Goal: Transaction & Acquisition: Purchase product/service

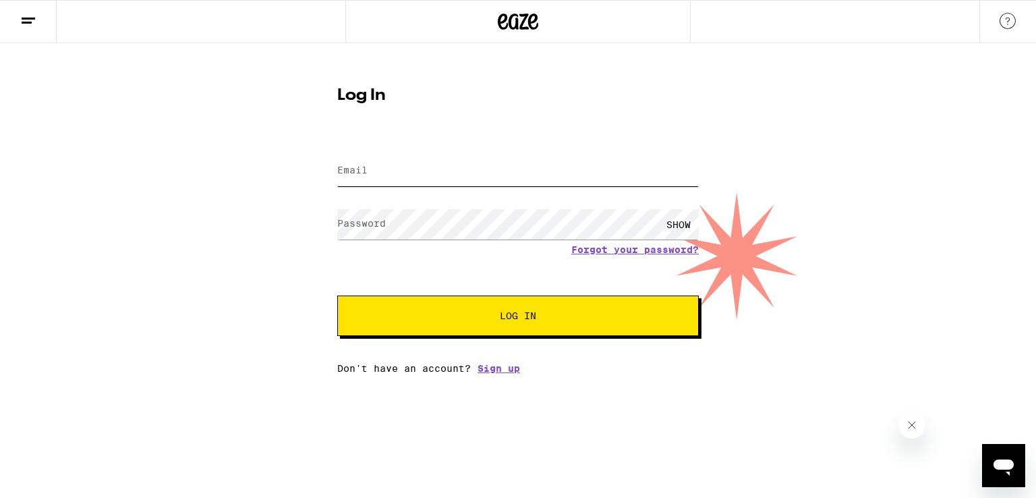
type input "[EMAIL_ADDRESS][DOMAIN_NAME]"
click at [526, 315] on span "Log In" at bounding box center [518, 315] width 36 height 9
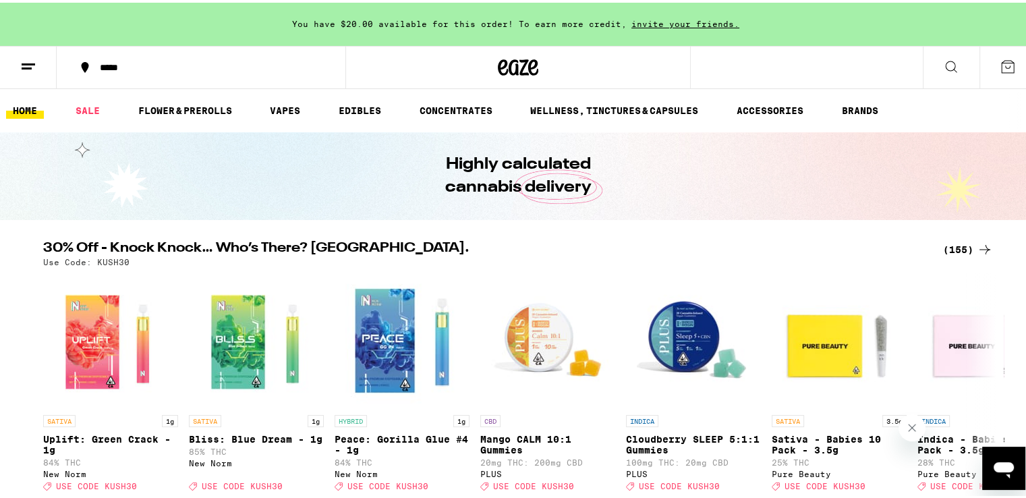
click at [83, 65] on icon at bounding box center [85, 64] width 7 height 11
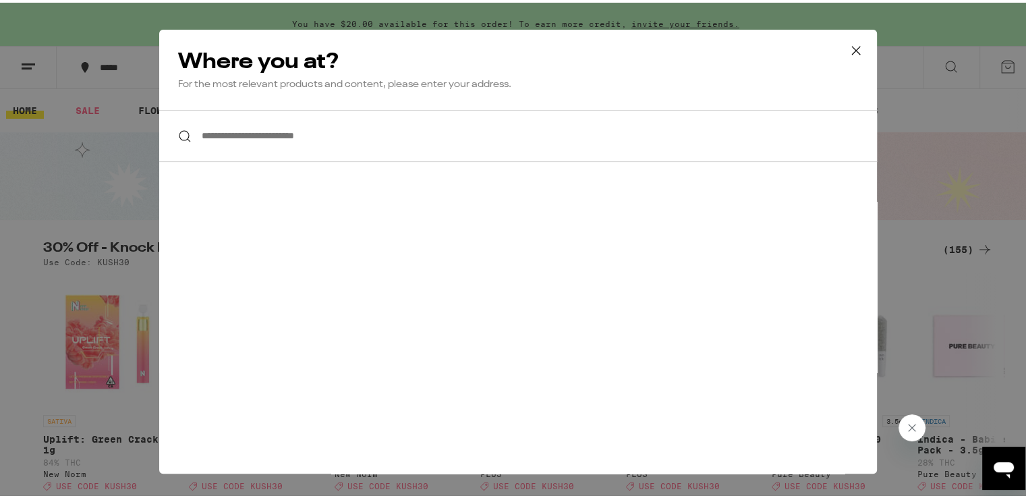
click at [196, 134] on input "**********" at bounding box center [517, 133] width 717 height 52
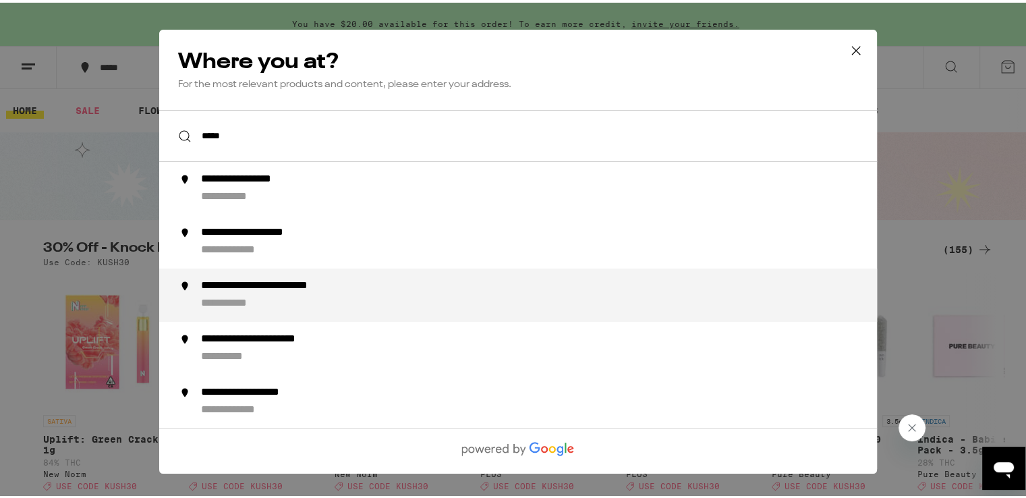
click at [245, 287] on div "**********" at bounding box center [291, 283] width 181 height 14
type input "**********"
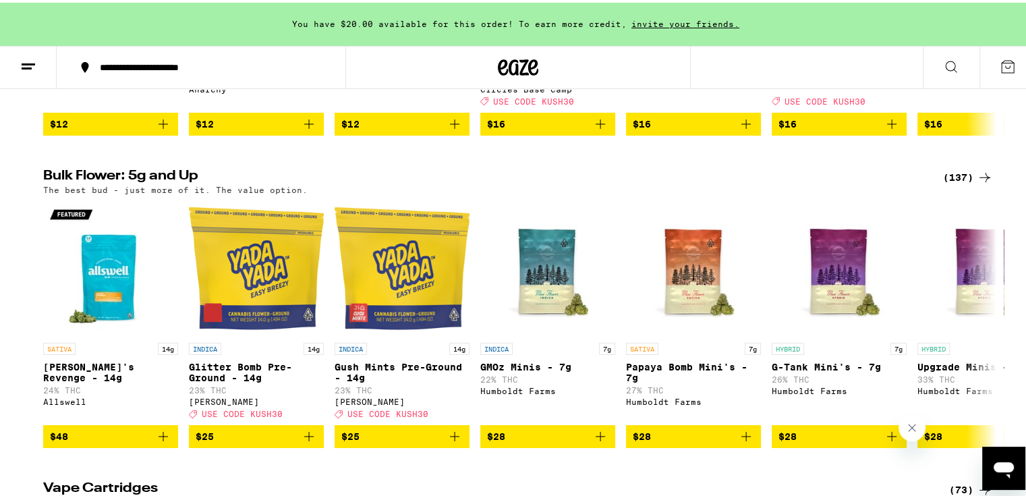
scroll to position [1618, 0]
click at [977, 183] on icon at bounding box center [984, 175] width 16 height 16
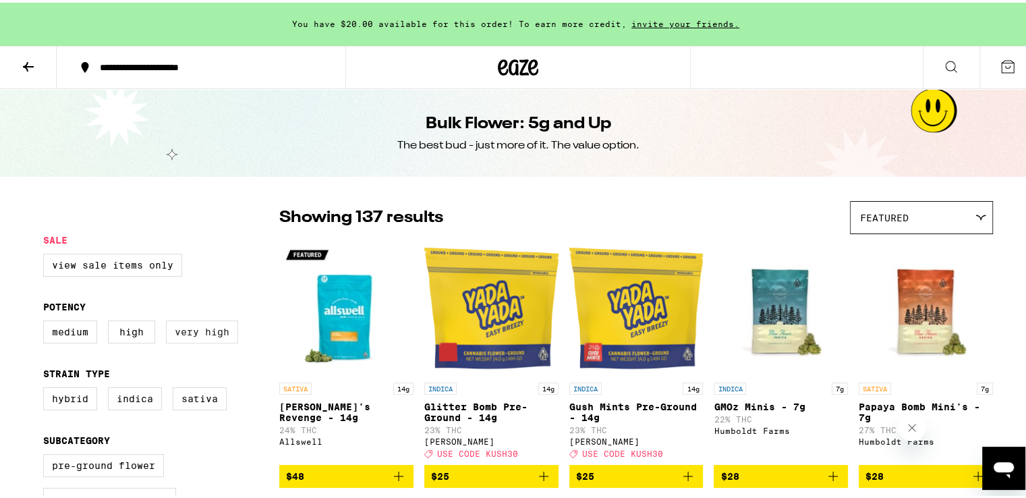
click at [194, 333] on label "Very High" at bounding box center [202, 329] width 72 height 23
click at [47, 320] on input "Very High" at bounding box center [46, 320] width 1 height 1
checkbox input "true"
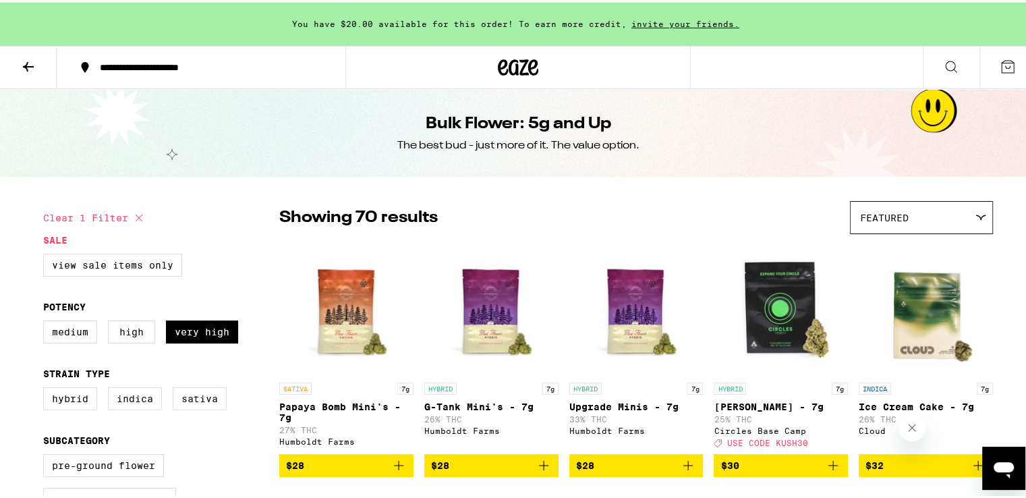
scroll to position [67, 0]
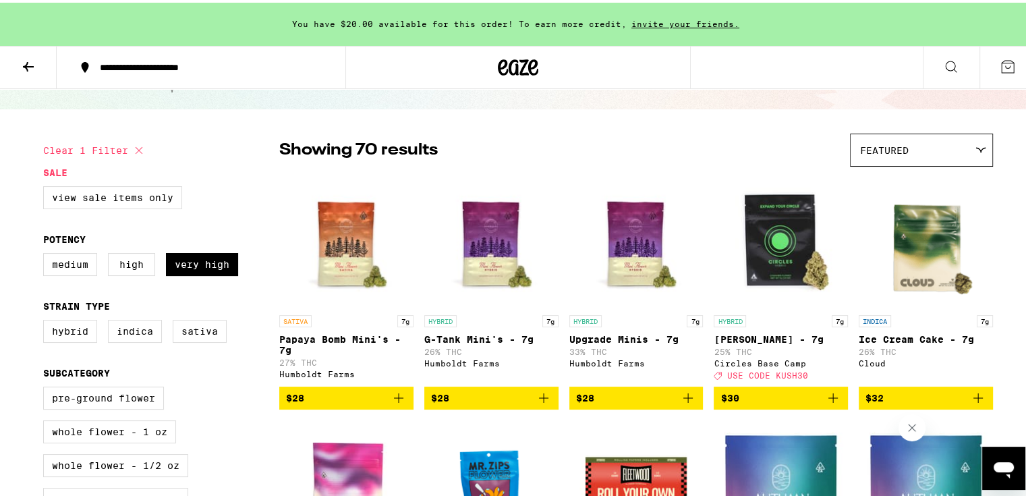
click at [341, 260] on img "Open page for Papaya Bomb Mini's - 7g from Humboldt Farms" at bounding box center [346, 238] width 134 height 135
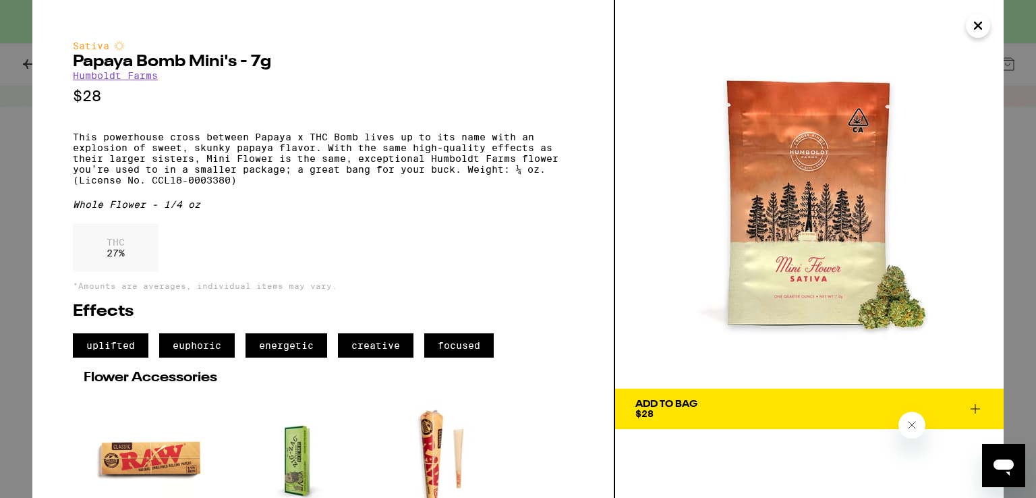
click at [978, 26] on icon "Close" at bounding box center [977, 25] width 7 height 7
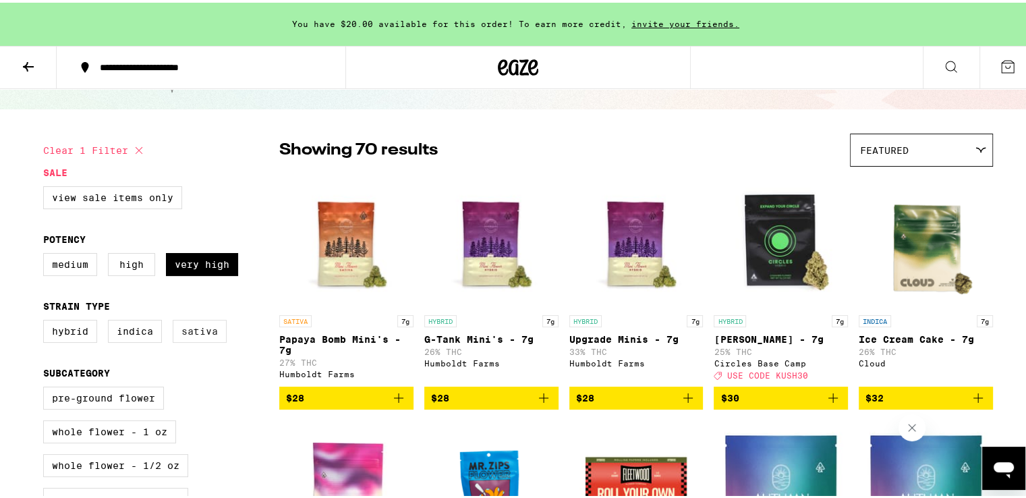
click at [202, 330] on label "Sativa" at bounding box center [200, 328] width 54 height 23
click at [47, 320] on input "Sativa" at bounding box center [46, 319] width 1 height 1
checkbox input "true"
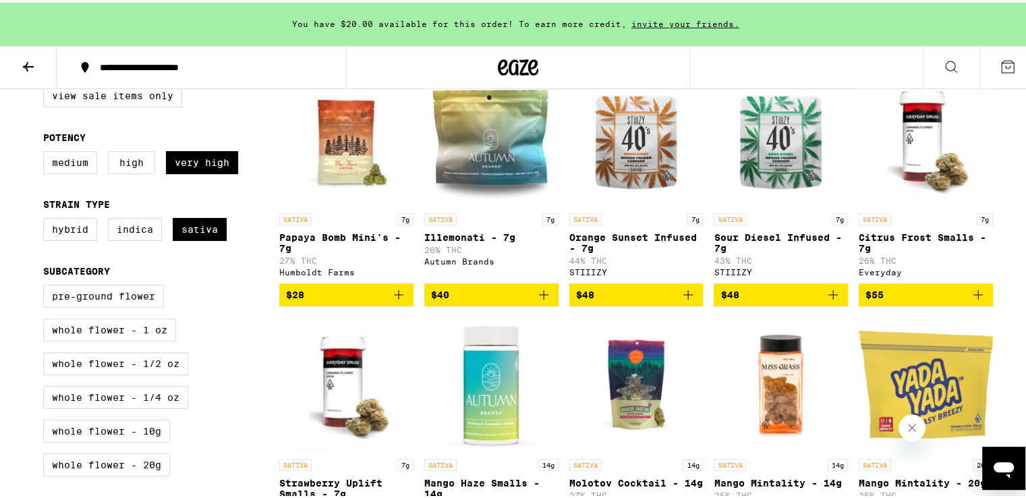
scroll to position [202, 0]
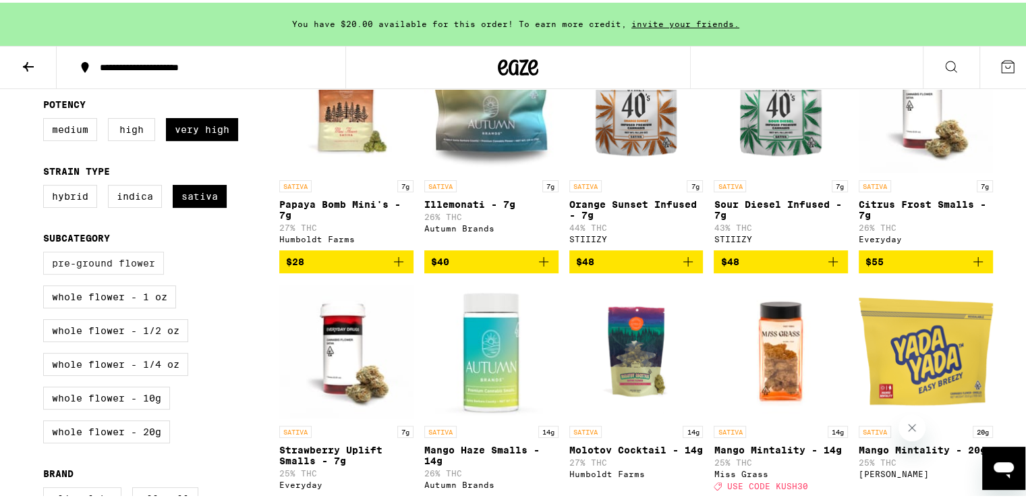
click at [118, 265] on label "Pre-ground Flower" at bounding box center [103, 260] width 121 height 23
click at [47, 252] on input "Pre-ground Flower" at bounding box center [46, 251] width 1 height 1
checkbox input "true"
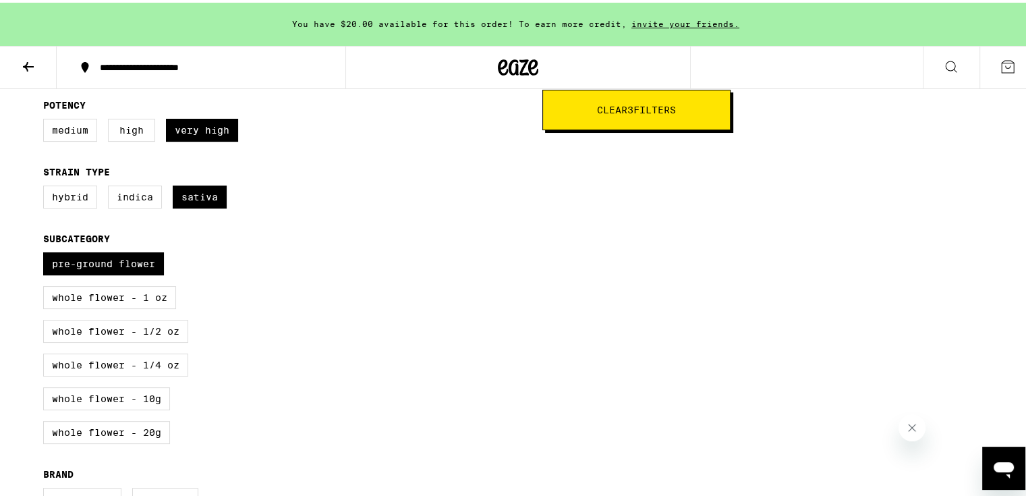
scroll to position [202, 0]
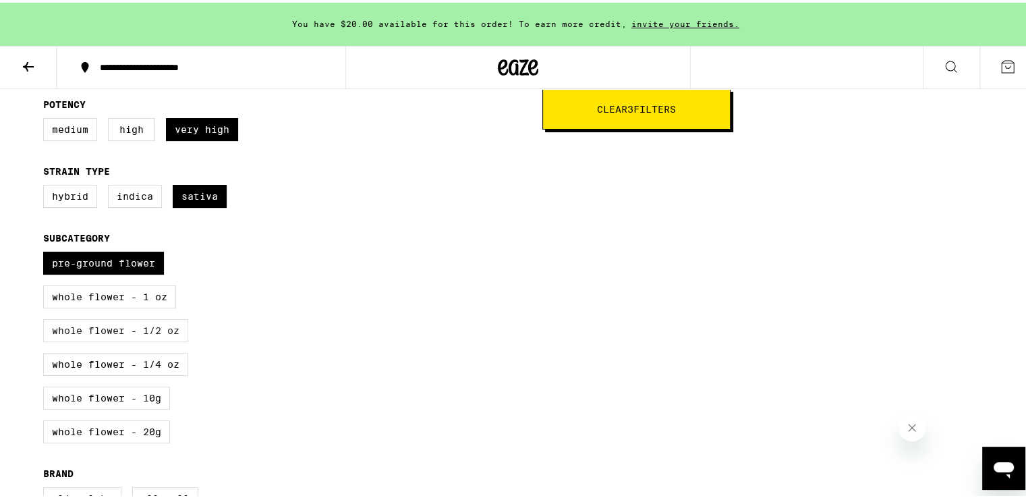
click at [83, 335] on label "Whole Flower - 1/2 oz" at bounding box center [115, 327] width 145 height 23
click at [47, 252] on input "Whole Flower - 1/2 oz" at bounding box center [46, 251] width 1 height 1
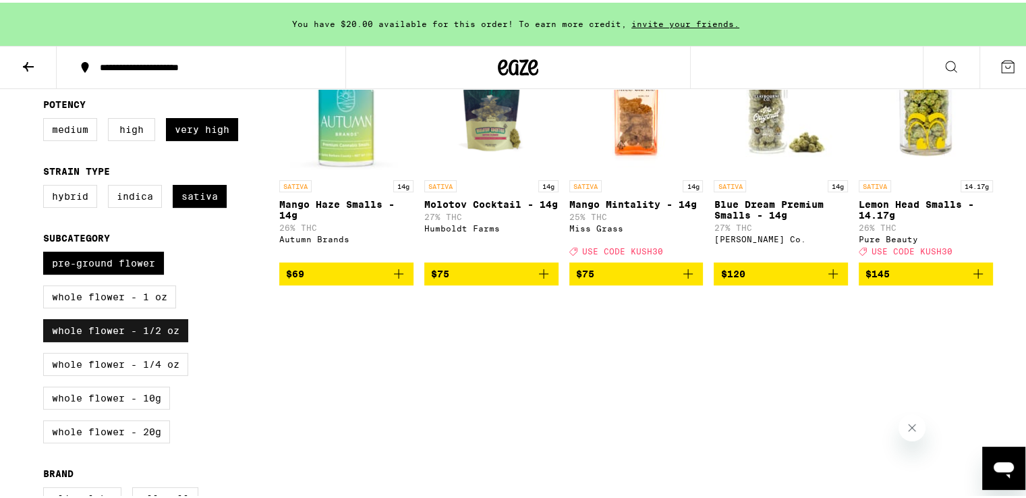
click at [138, 334] on label "Whole Flower - 1/2 oz" at bounding box center [115, 327] width 145 height 23
click at [47, 252] on input "Whole Flower - 1/2 oz" at bounding box center [46, 251] width 1 height 1
checkbox input "false"
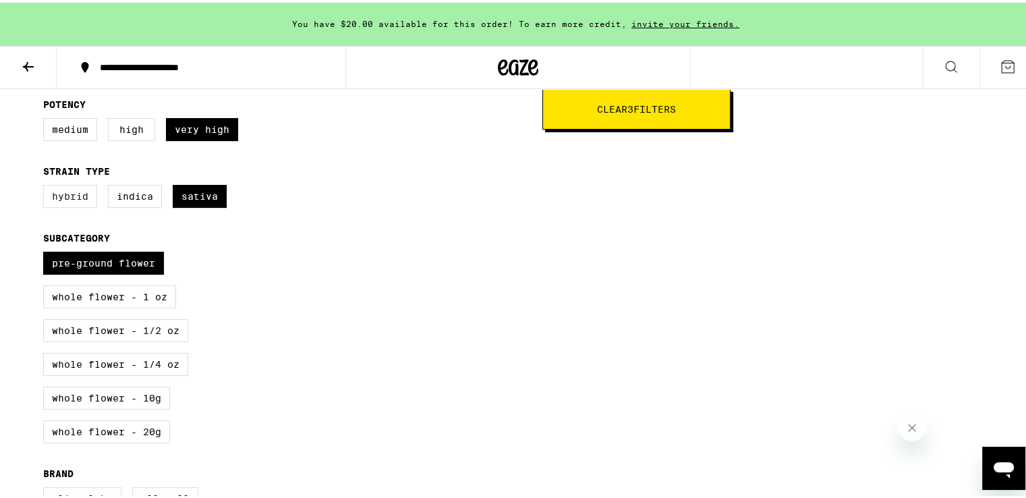
click at [59, 199] on label "Hybrid" at bounding box center [70, 193] width 54 height 23
click at [47, 185] on input "Hybrid" at bounding box center [46, 184] width 1 height 1
checkbox input "true"
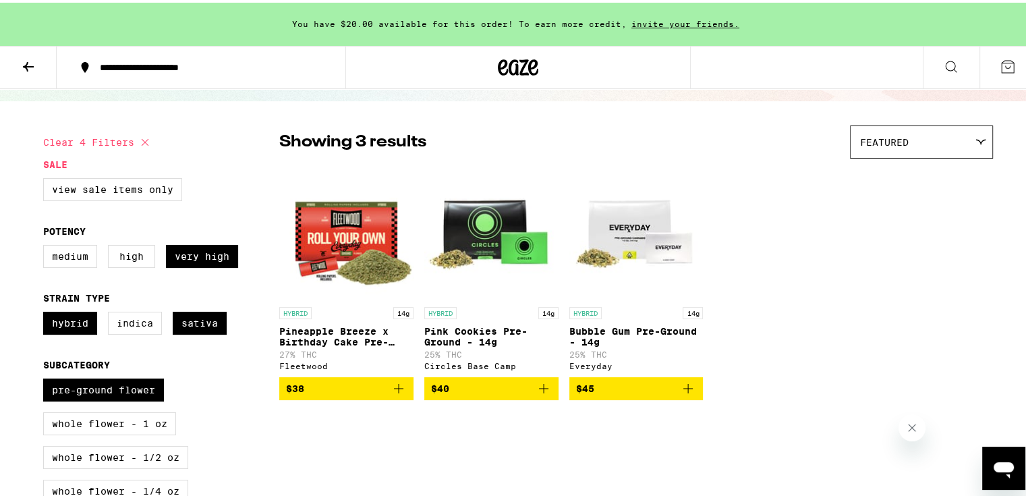
scroll to position [67, 0]
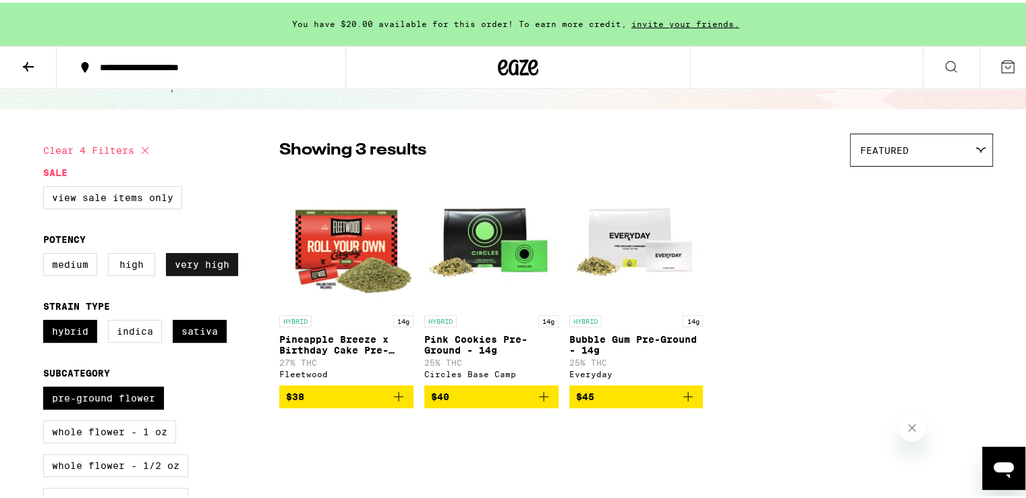
click at [187, 266] on label "Very High" at bounding box center [202, 261] width 72 height 23
click at [47, 253] on input "Very High" at bounding box center [46, 252] width 1 height 1
checkbox input "false"
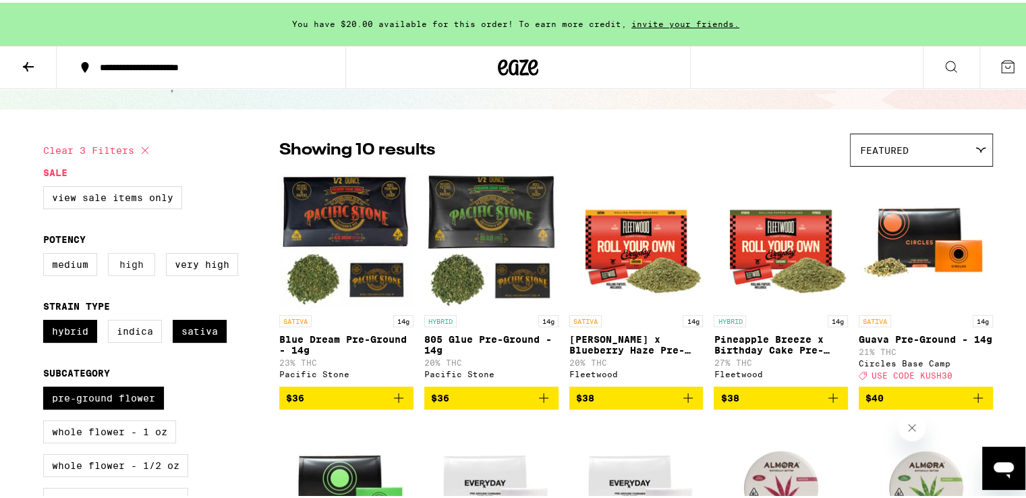
click at [125, 270] on label "High" at bounding box center [131, 261] width 47 height 23
click at [47, 253] on input "High" at bounding box center [46, 252] width 1 height 1
checkbox input "true"
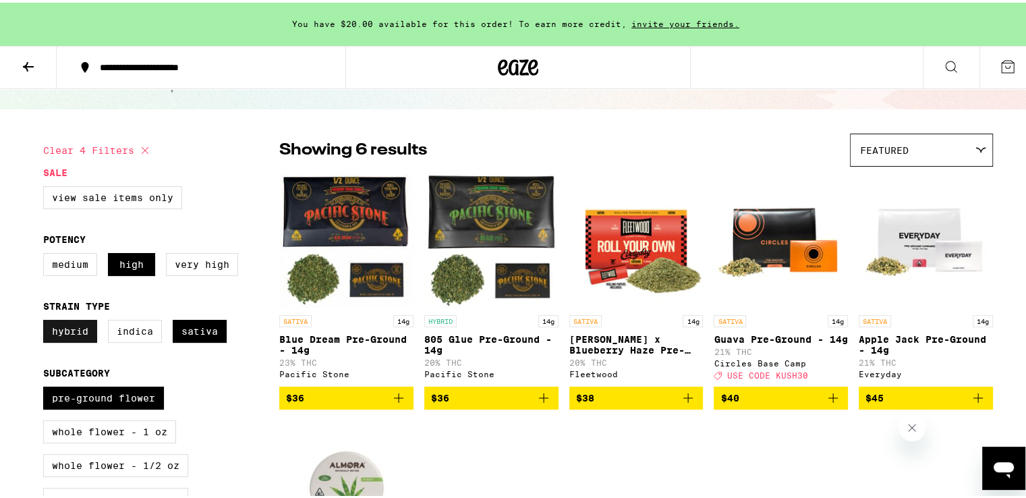
click at [57, 332] on label "Hybrid" at bounding box center [70, 328] width 54 height 23
click at [47, 320] on input "Hybrid" at bounding box center [46, 319] width 1 height 1
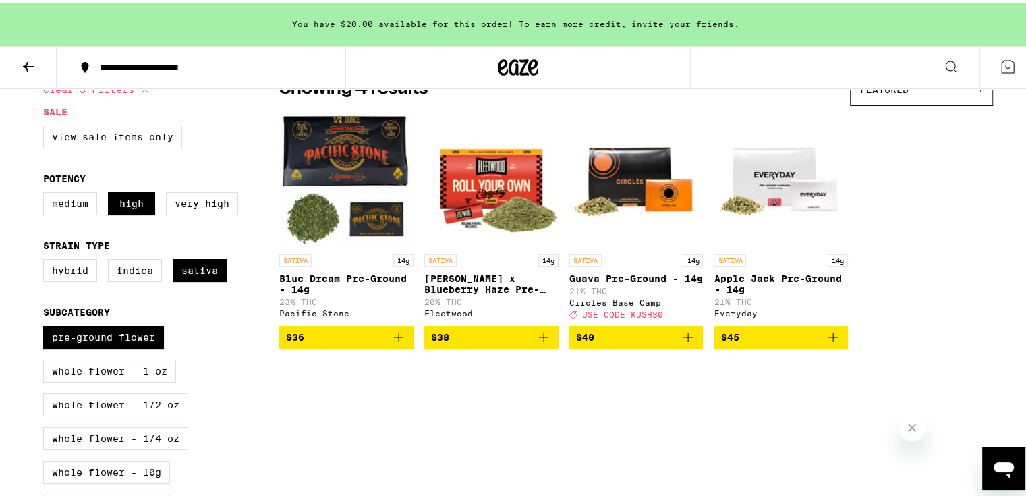
scroll to position [67, 0]
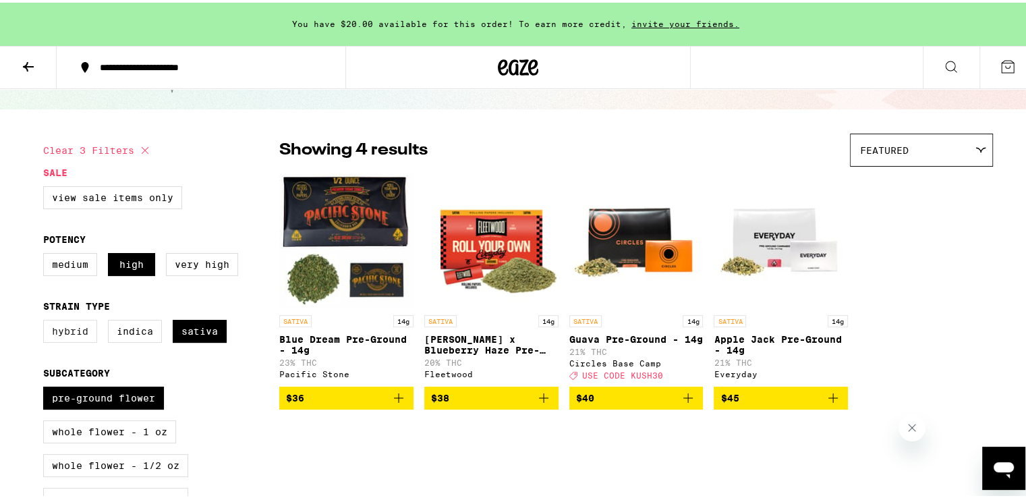
click at [65, 334] on label "Hybrid" at bounding box center [70, 328] width 54 height 23
click at [47, 320] on input "Hybrid" at bounding box center [46, 319] width 1 height 1
checkbox input "true"
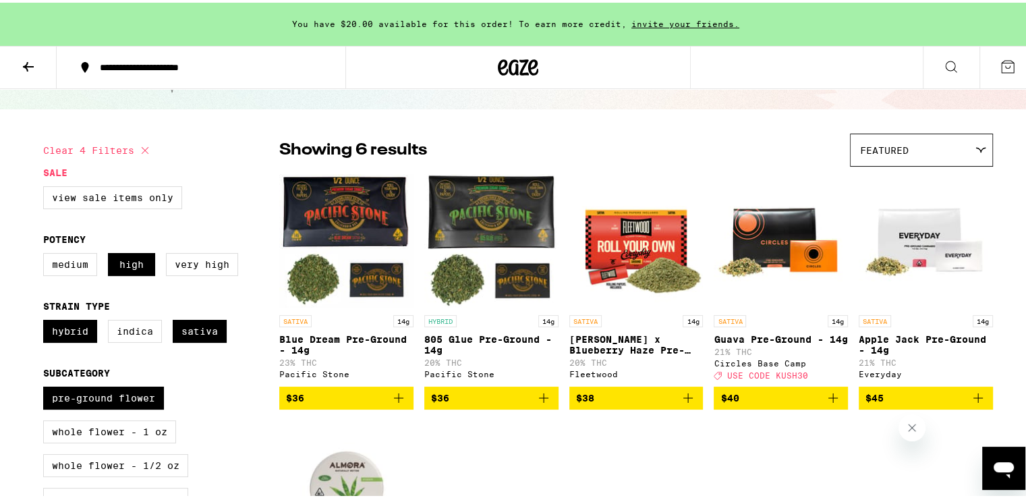
scroll to position [67, 0]
click at [391, 403] on icon "Add to bag" at bounding box center [398, 395] width 16 height 16
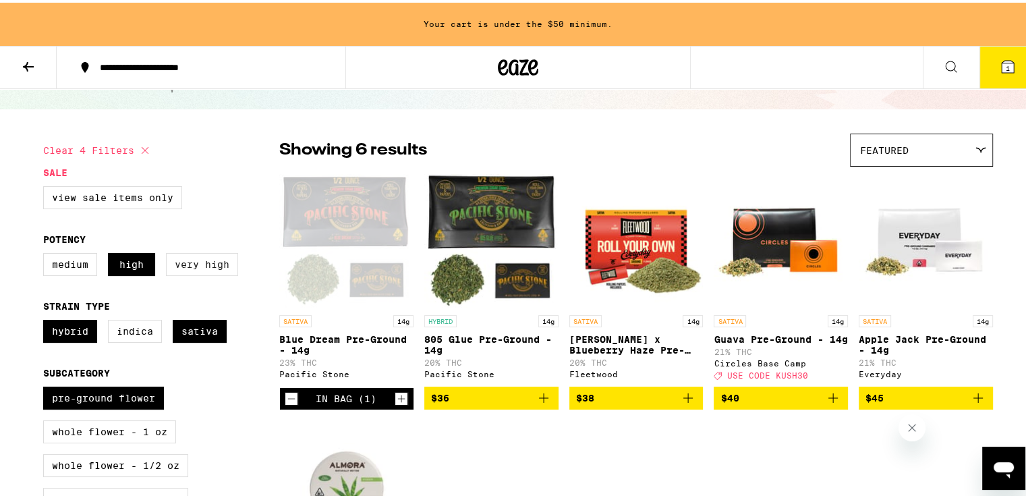
click at [189, 265] on label "Very High" at bounding box center [202, 261] width 72 height 23
click at [47, 253] on input "Very High" at bounding box center [46, 252] width 1 height 1
checkbox input "true"
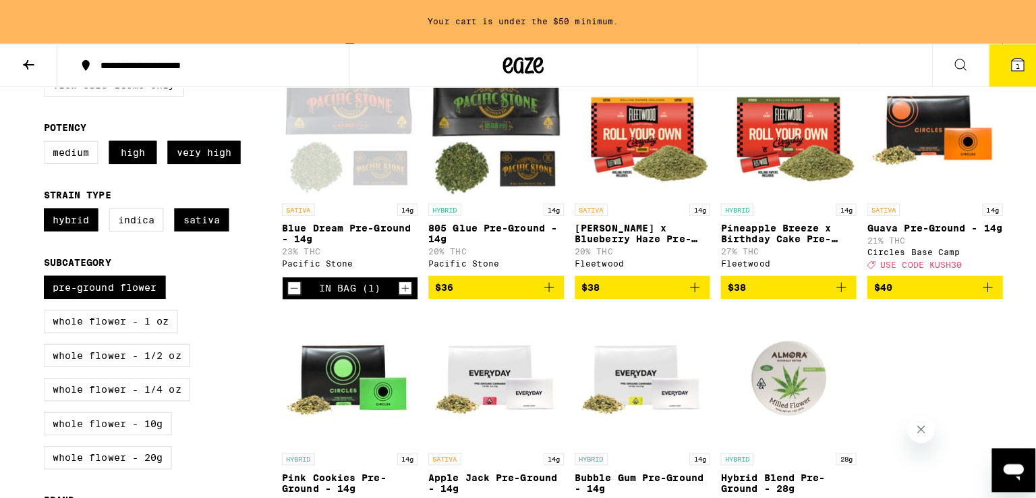
scroll to position [135, 0]
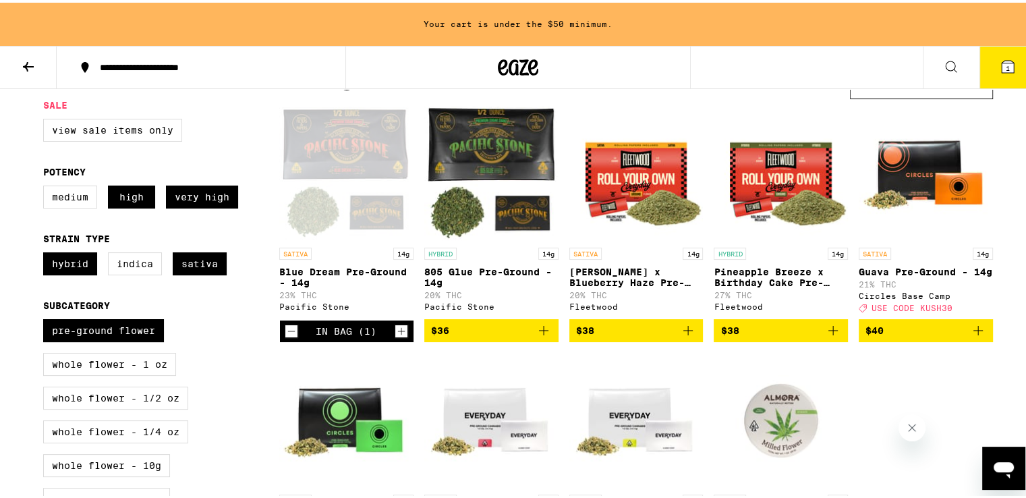
click at [828, 332] on icon "Add to bag" at bounding box center [832, 327] width 9 height 9
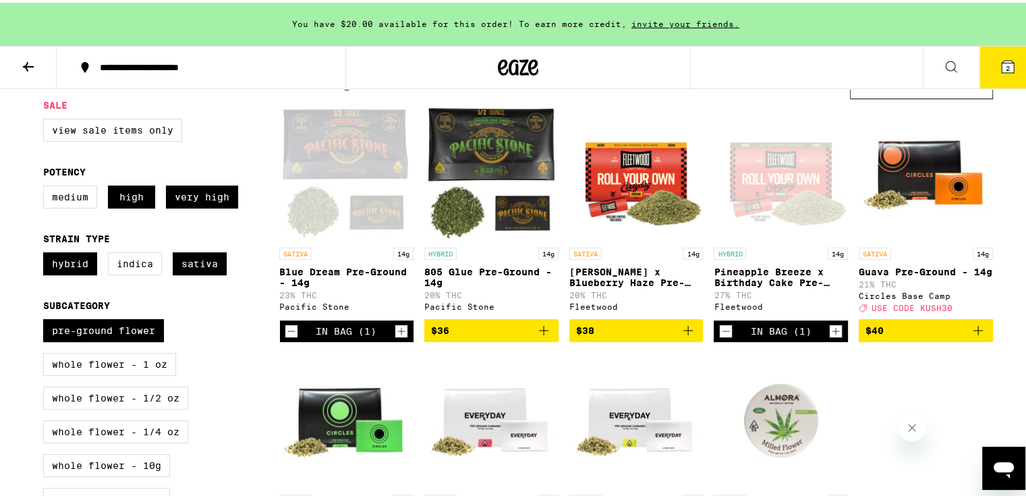
click at [1005, 65] on span "2" at bounding box center [1007, 65] width 4 height 8
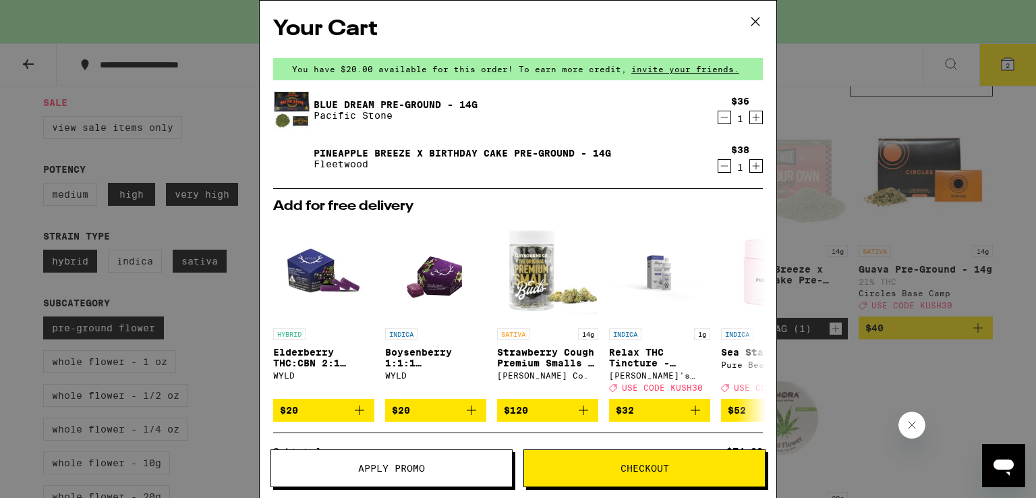
click at [647, 468] on span "Checkout" at bounding box center [644, 467] width 49 height 9
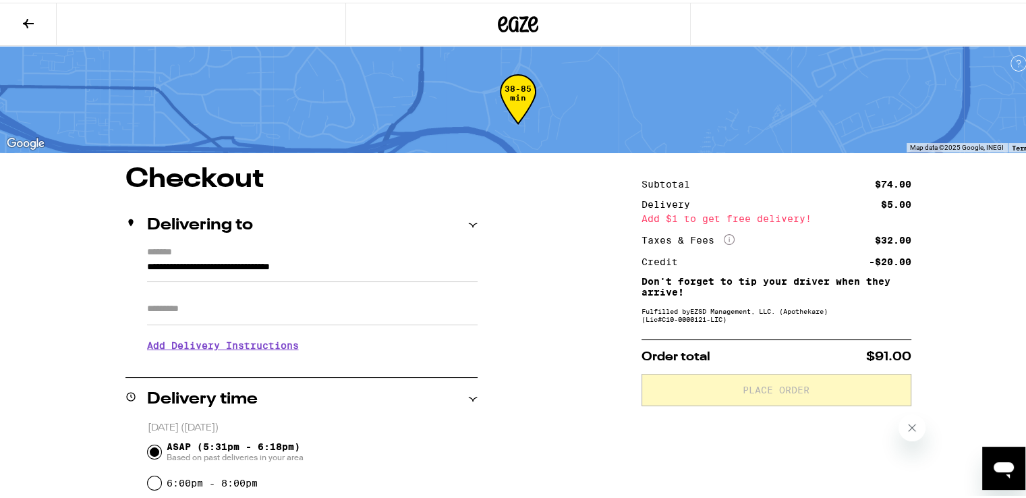
click at [150, 309] on input "Apt/Suite" at bounding box center [312, 306] width 330 height 32
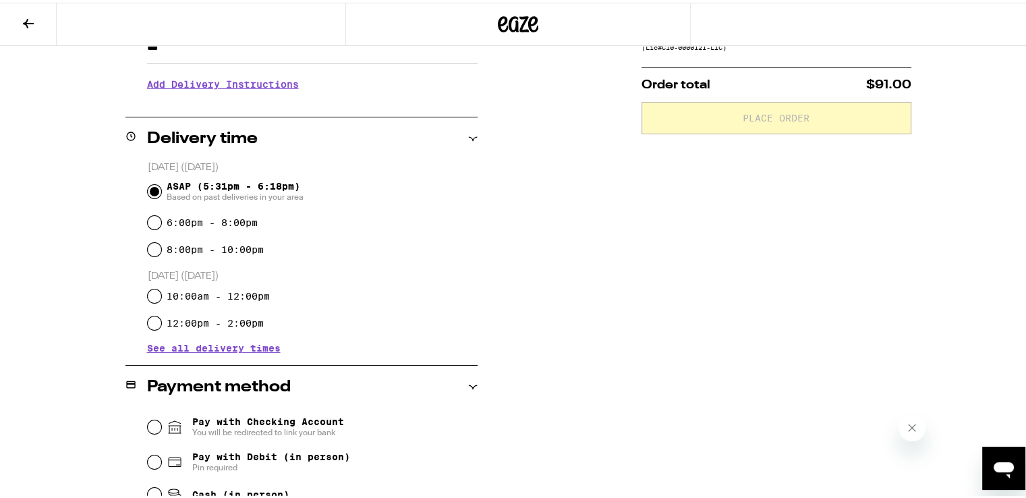
scroll to position [337, 0]
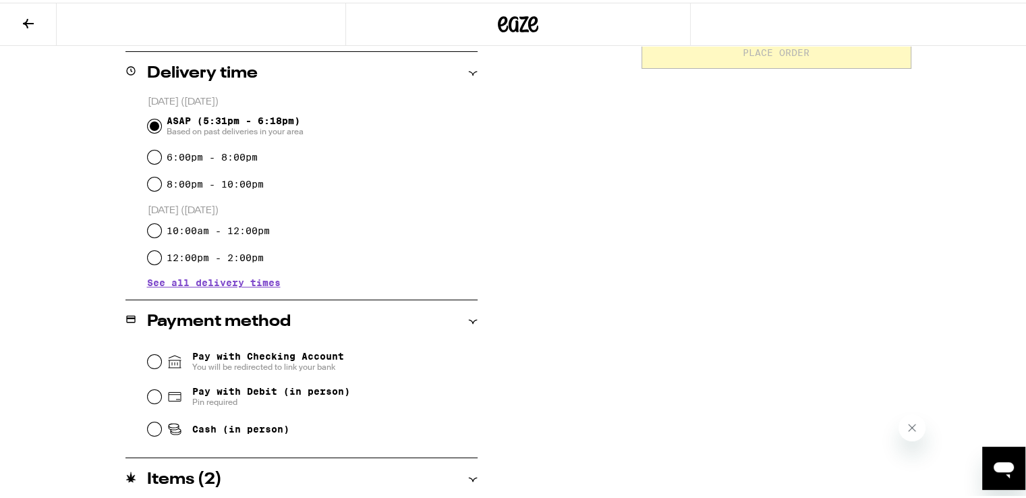
type input "***"
click at [150, 392] on input "Pay with Debit (in person) Pin required" at bounding box center [154, 393] width 13 height 13
radio input "true"
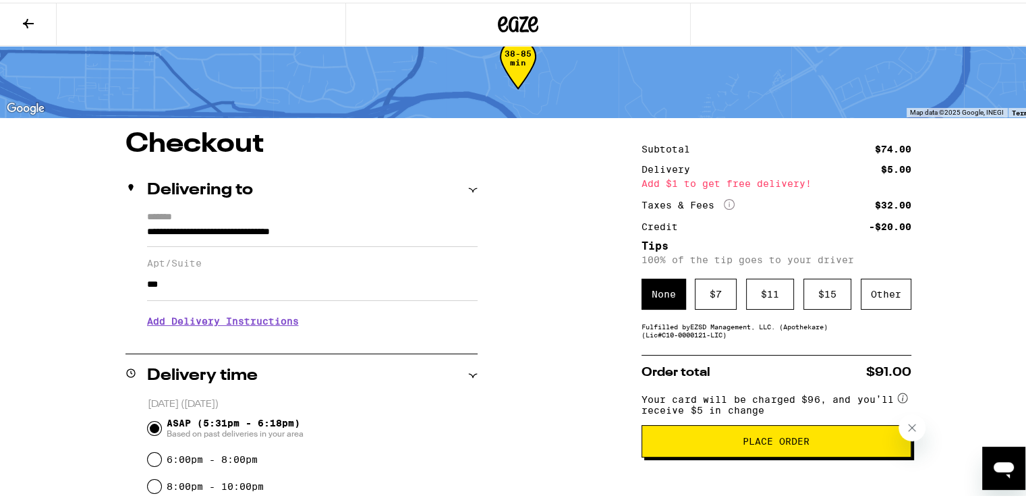
scroll to position [30, 0]
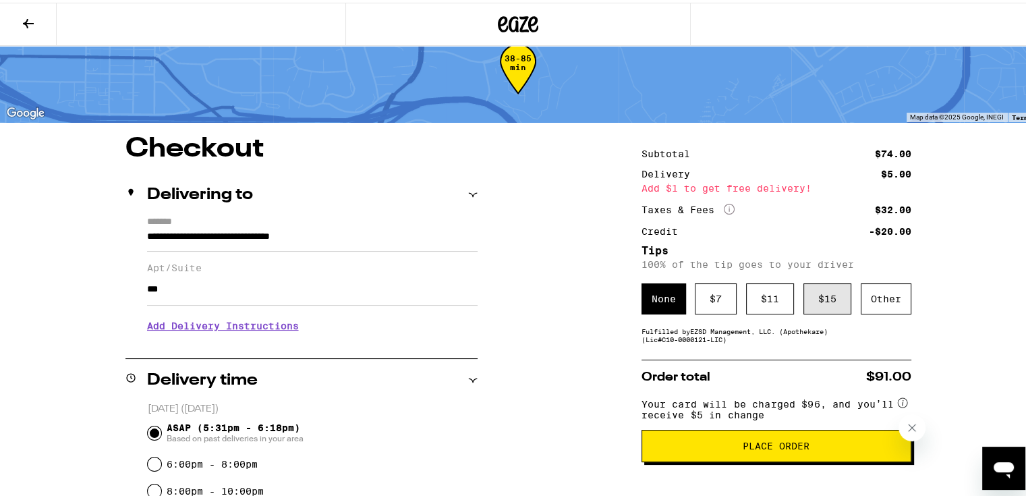
click at [814, 292] on div "$ 15" at bounding box center [827, 296] width 48 height 31
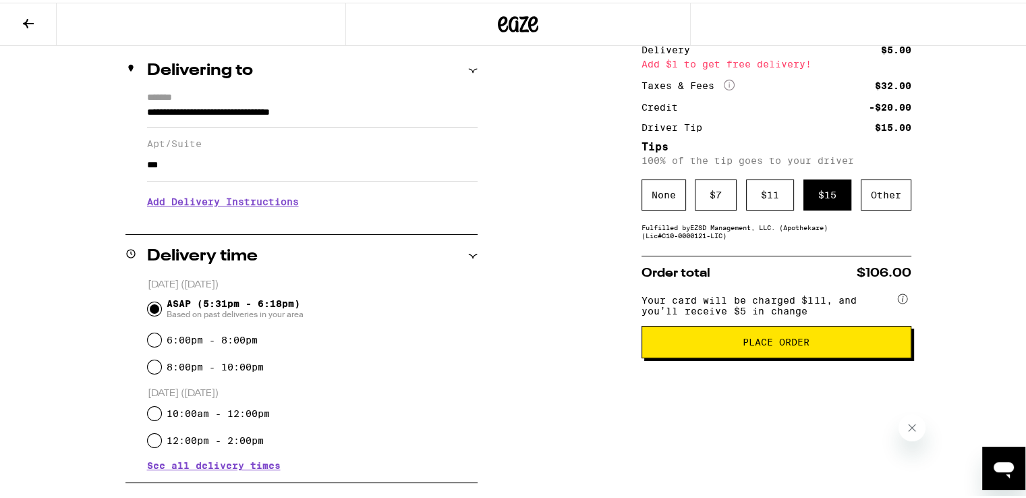
scroll to position [165, 0]
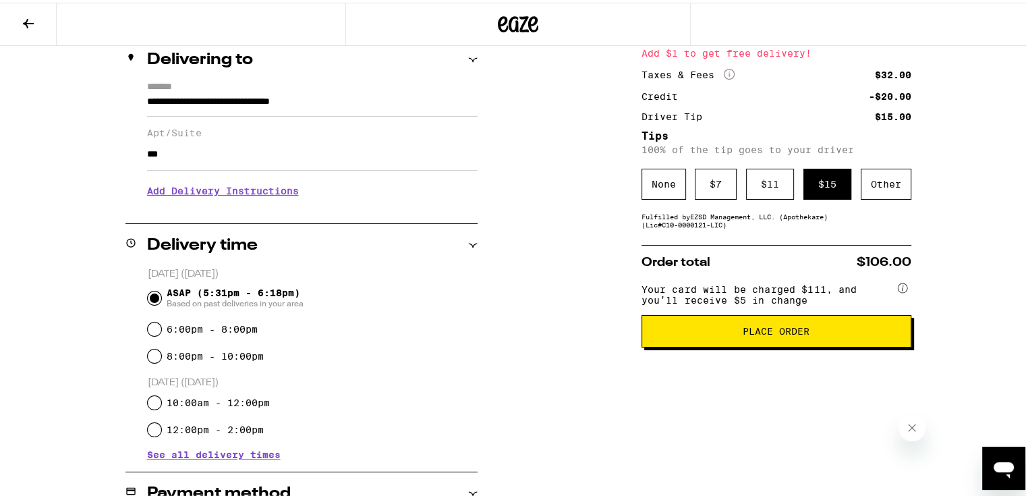
click at [769, 333] on span "Place Order" at bounding box center [775, 328] width 67 height 9
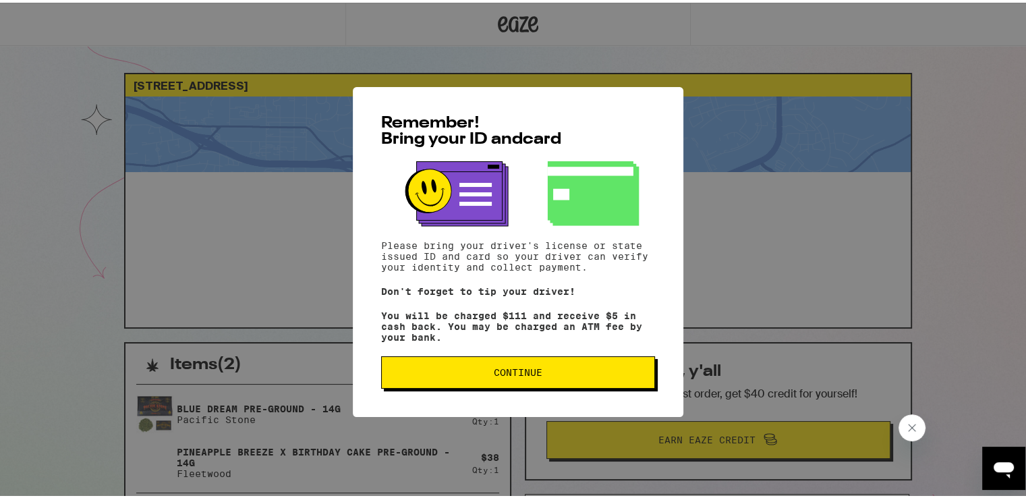
click at [519, 369] on span "Continue" at bounding box center [518, 369] width 49 height 9
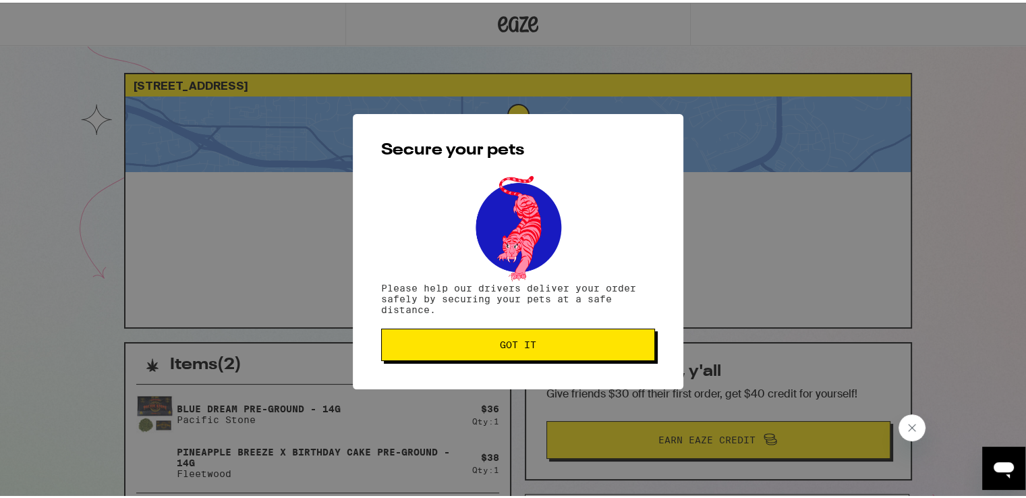
click at [521, 345] on span "Got it" at bounding box center [518, 341] width 36 height 9
